Goal: Task Accomplishment & Management: Use online tool/utility

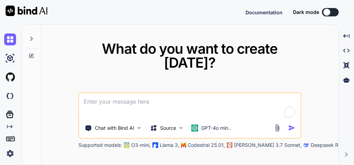
type textarea "x"
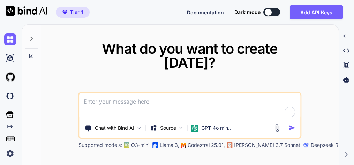
type textarea "e"
type textarea "x"
type textarea "ev"
type textarea "x"
type textarea "eve"
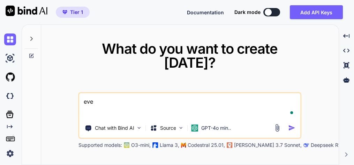
type textarea "x"
type textarea "ever"
type textarea "x"
type textarea "every"
type textarea "x"
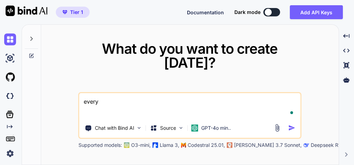
type textarea "everyt"
type textarea "x"
type textarea "everyth"
type textarea "x"
type textarea "everythi"
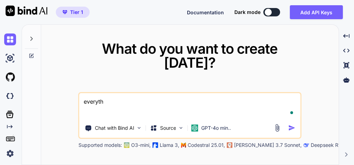
type textarea "x"
type textarea "everythin"
type textarea "x"
type textarea "everything"
type textarea "x"
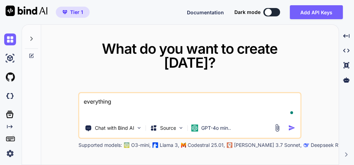
type textarea "everything"
type textarea "x"
type textarea "everything r"
type textarea "x"
type textarea "everything re"
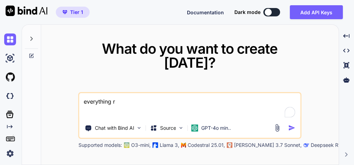
type textarea "x"
type textarea "everything rem"
type textarea "x"
type textarea "everything rema"
type textarea "x"
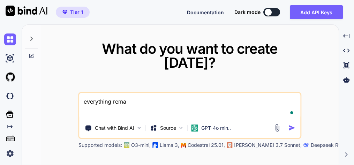
type textarea "everything remai"
type textarea "x"
type textarea "everything remain"
type textarea "x"
type textarea "everything remain"
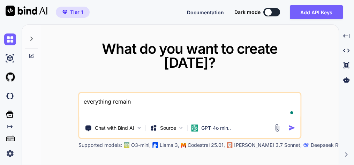
type textarea "x"
type textarea "everything remain s"
type textarea "x"
type textarea "everything remain sa"
type textarea "x"
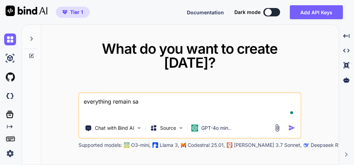
type textarea "everything remain [PERSON_NAME]"
type textarea "x"
type textarea "everything remain same"
type textarea "x"
type textarea "everything remain same"
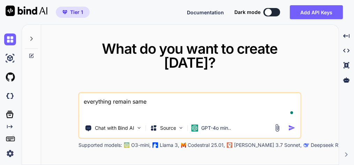
type textarea "x"
type textarea "everything remain same ,"
type textarea "x"
type textarea "everything remain same ,"
type textarea "x"
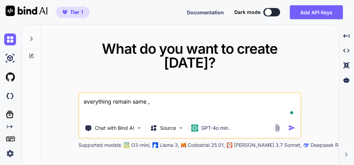
type textarea "everything remain same , n"
type textarea "x"
type textarea "everything remain same , no"
type textarea "x"
type textarea "everything remain same , no"
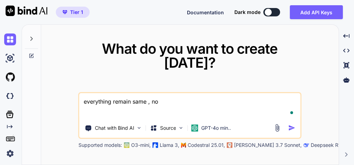
type textarea "x"
type textarea "everything remain same , no c"
type textarea "x"
type textarea "everything remain same , no ch"
type textarea "x"
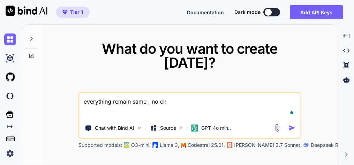
type textarea "everything remain same , no cha"
type textarea "x"
type textarea "everything remain same , no chan"
type textarea "x"
type textarea "everything remain same , no [PERSON_NAME]"
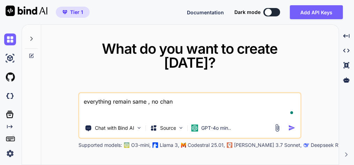
type textarea "x"
type textarea "everything remain same , no change"
type textarea "x"
type textarea "everything remain same , no change"
type textarea "x"
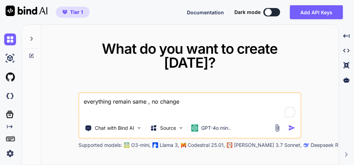
type textarea "everything remain same , no change ,"
type textarea "x"
type textarea "everything remain same , no change ,"
type textarea "x"
type textarea "everything remain same , no change , n"
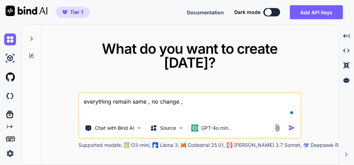
type textarea "x"
type textarea "everything remain same , no change ,"
type textarea "x"
type textarea "everything remain same , no change , b"
type textarea "x"
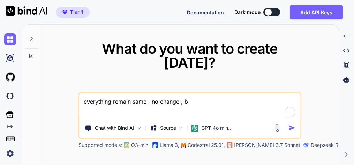
type textarea "everything remain same , no change , bu"
type textarea "x"
type textarea "everything remain same , no change , but"
type textarea "x"
type textarea "everything remain same , no change , but"
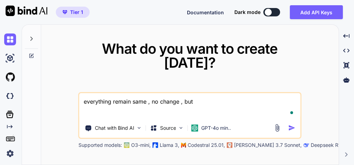
type textarea "x"
type textarea "everything remain same , no change , but o"
type textarea "x"
type textarea "everything remain same , no change , but on"
type textarea "x"
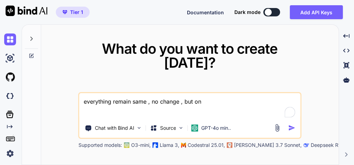
type textarea "everything remain same , no change , but onl"
type textarea "x"
type textarea "everything remain same , no change , but only"
type textarea "x"
type textarea "everything remain same , no change , but only"
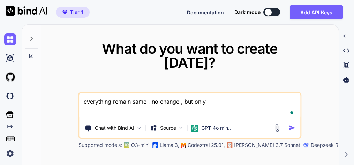
type textarea "x"
type textarea "everything remain same , no change , but only c"
type textarea "x"
type textarea "everything remain same , no change , but only ch"
type textarea "x"
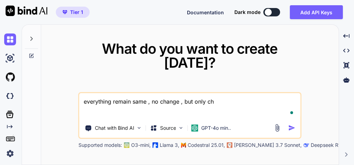
type textarea "everything remain same , no change , but only cha"
type textarea "x"
type textarea "everything remain same , no change , but only [PERSON_NAME]"
type textarea "x"
type textarea "everything remain same , no change , but only [PERSON_NAME]"
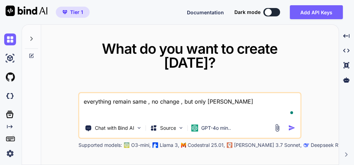
type textarea "x"
type textarea "everything remain same , no change , but only change"
type textarea "x"
type textarea "everything remain same , no change , but only change"
type textarea "x"
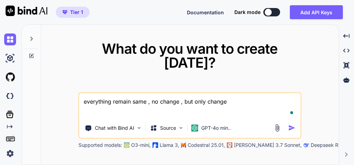
type textarea "everything remain same , no change , but only change i"
type textarea "x"
type textarea "everything remain same , no change , but only change in"
type textarea "x"
type textarea "everything remain same , no change , but only change in"
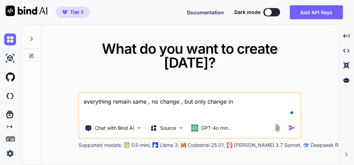
type textarea "x"
type textarea "everything remain same , no change , but only change in -"
type textarea "x"
type textarea "everything remain same , no change , but only change in -"
type textarea "x"
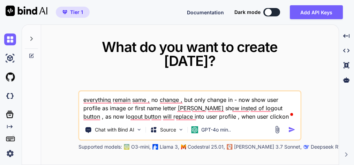
click at [238, 117] on textarea "everything remain same , no change , but only change in - now show user profile…" at bounding box center [190, 105] width 221 height 29
click at [274, 117] on textarea "everything remain same , no change , but only change in - now show user profile…" at bounding box center [190, 105] width 221 height 29
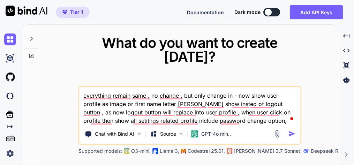
click at [247, 120] on textarea "everything remain same , no change , but only change in - now show user profile…" at bounding box center [190, 106] width 221 height 38
click at [257, 122] on textarea "everything remain same , no change , but only change in - now show user profile…" at bounding box center [190, 106] width 221 height 38
click at [268, 120] on textarea "everything remain same , no change , but only change in - now show user profile…" at bounding box center [190, 106] width 221 height 38
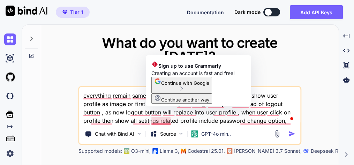
click at [171, 120] on textarea "everything remain same , no change , but only change in - now show user profile…" at bounding box center [190, 106] width 221 height 38
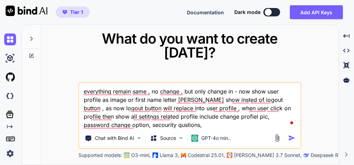
click at [209, 118] on textarea "everything remain same , no change , but only change in - now show user profile…" at bounding box center [190, 106] width 221 height 46
drag, startPoint x: 222, startPoint y: 118, endPoint x: 246, endPoint y: 111, distance: 24.9
click at [222, 117] on textarea "everything remain same , no change , but only change in - now show user profile…" at bounding box center [190, 106] width 221 height 46
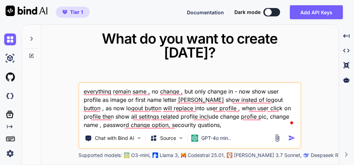
click at [183, 125] on textarea "everything remain same , no change , but only change in - now show user profile…" at bounding box center [190, 106] width 221 height 46
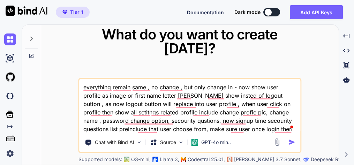
click at [258, 128] on textarea "everything remain same , no change , but only change in - now show user profile…" at bounding box center [190, 106] width 221 height 54
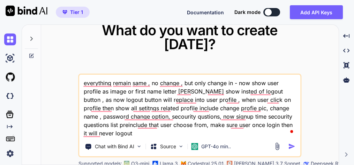
click at [113, 132] on textarea "everything remain same , no change , but only change in - now show user profile…" at bounding box center [190, 106] width 221 height 63
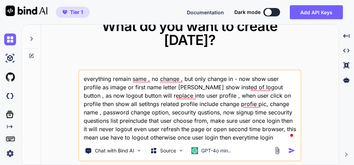
click at [232, 139] on textarea "everything remain same , no change , but only change in - now show user profile…" at bounding box center [190, 106] width 221 height 71
click at [267, 138] on textarea "everything remain same , no change , but only change in - now show user profile…" at bounding box center [190, 106] width 221 height 71
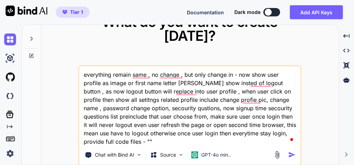
click at [117, 142] on textarea "everything remain same , no change , but only change in - now show user profile…" at bounding box center [190, 106] width 221 height 80
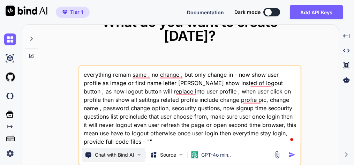
paste textarea "//--- backend.php --- <?php session_start(); header('Content-Type: application/…"
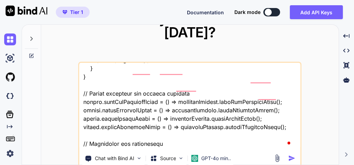
scroll to position [21186, 0]
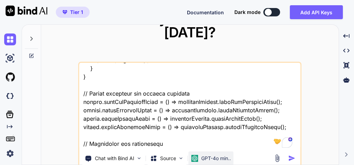
type textarea "everything remain same , no change , but only change in - now show user profile…"
click at [198, 158] on img at bounding box center [195, 158] width 7 height 7
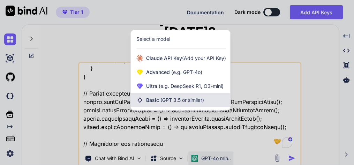
click at [180, 93] on div "Basic (GPT 3.5 or similar)" at bounding box center [180, 100] width 99 height 14
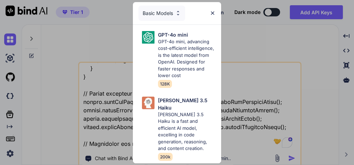
click at [182, 88] on div "GPT-4o mini GPT-4o mini, advancing cost-efficient intelligence, is the latest m…" at bounding box center [187, 59] width 58 height 57
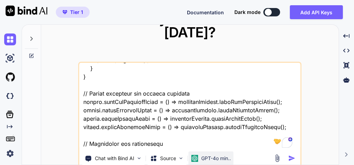
click at [205, 159] on p "GPT-4o min.." at bounding box center [216, 158] width 30 height 7
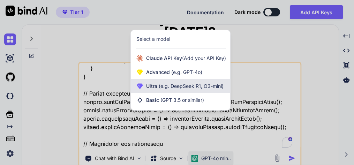
click at [161, 83] on span "(e.g. DeepSeek R1, O3-mini)" at bounding box center [190, 86] width 66 height 6
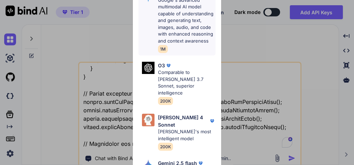
click at [180, 38] on p "Google's advanced multimodal AI model capable of understanding and generating t…" at bounding box center [187, 21] width 58 height 48
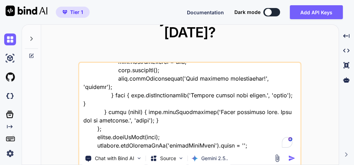
scroll to position [0, 0]
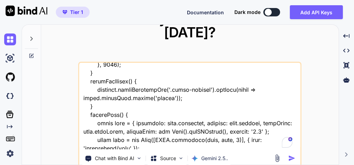
click at [289, 157] on img "button" at bounding box center [291, 158] width 7 height 7
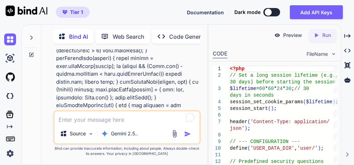
scroll to position [14467, 0]
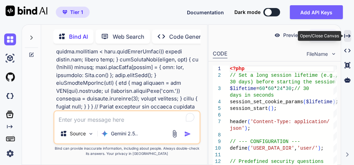
click at [350, 36] on icon at bounding box center [347, 36] width 6 height 4
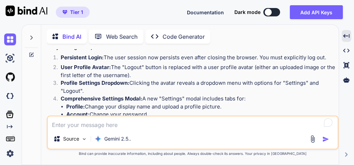
scroll to position [6769, 0]
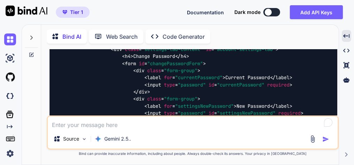
scroll to position [9394, 0]
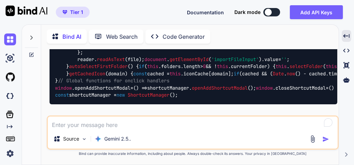
scroll to position [11655, 0]
